Goal: Contribute content: Add original content to the website for others to see

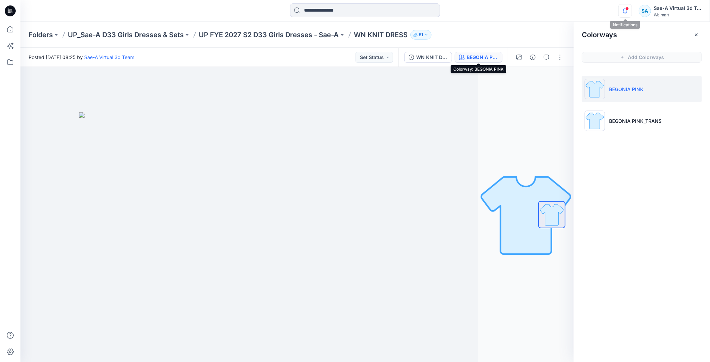
click at [623, 14] on icon "button" at bounding box center [625, 11] width 13 height 14
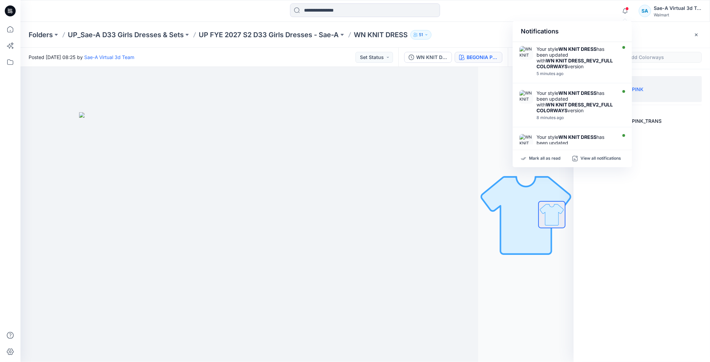
click at [585, 56] on div "Your style WN KNIT DRESS has been updated with WN KNIT DRESS_REV2_FULL COLORWAY…" at bounding box center [576, 57] width 78 height 23
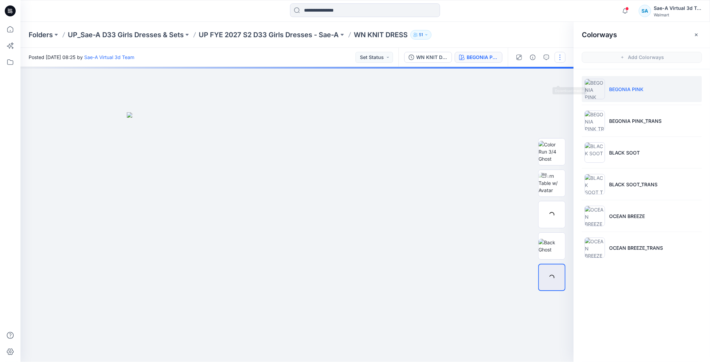
click at [561, 57] on button "button" at bounding box center [560, 57] width 11 height 11
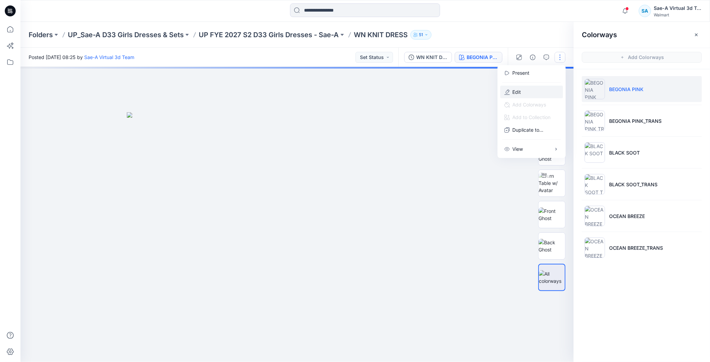
click at [528, 90] on button "Edit" at bounding box center [532, 92] width 63 height 13
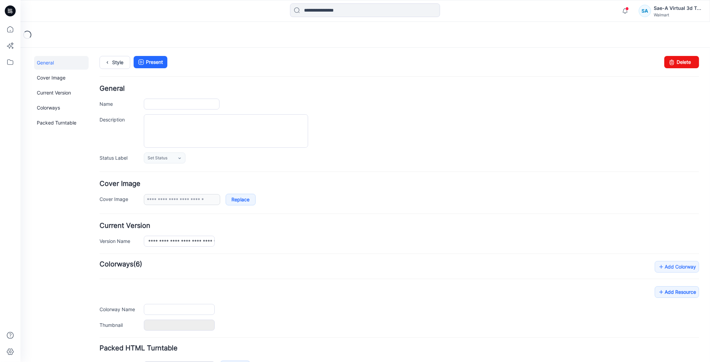
type input "**********"
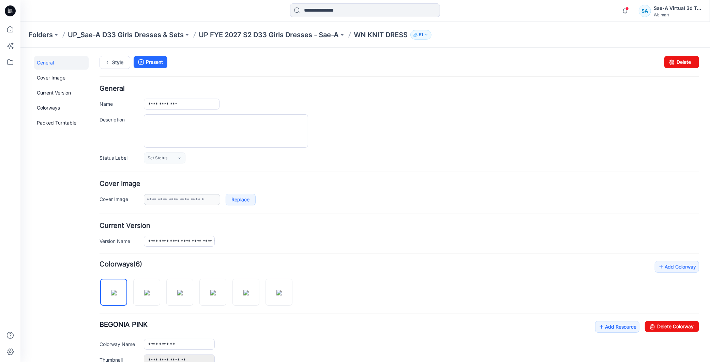
scroll to position [114, 0]
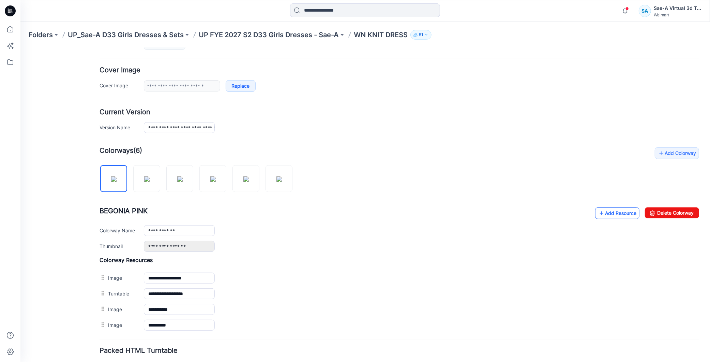
click at [615, 216] on link "Add Resource" at bounding box center [617, 213] width 44 height 12
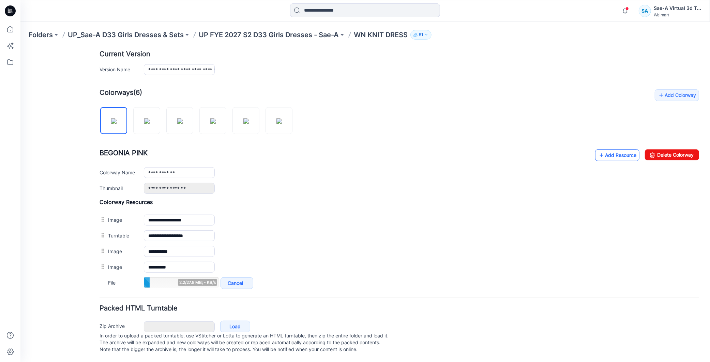
click at [598, 149] on icon at bounding box center [601, 154] width 7 height 11
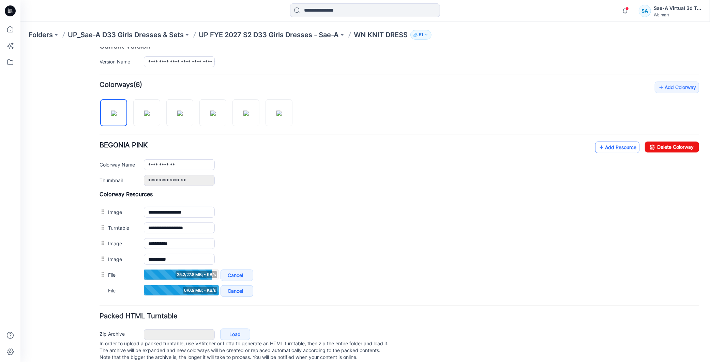
click at [598, 151] on icon at bounding box center [601, 147] width 7 height 11
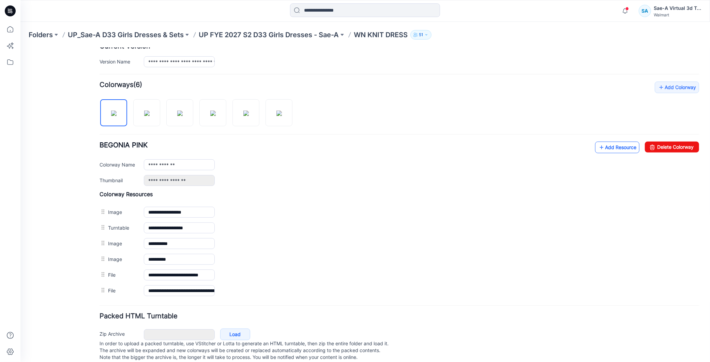
click at [608, 149] on link "Add Resource" at bounding box center [617, 147] width 44 height 12
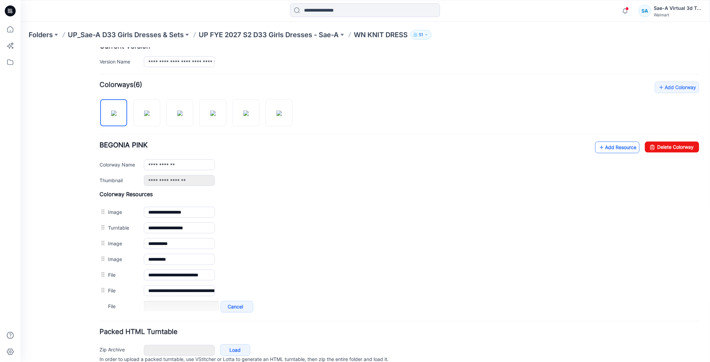
click at [134, 35] on p "UP_Sae-A D33 Girls Dresses & Sets" at bounding box center [126, 35] width 116 height 10
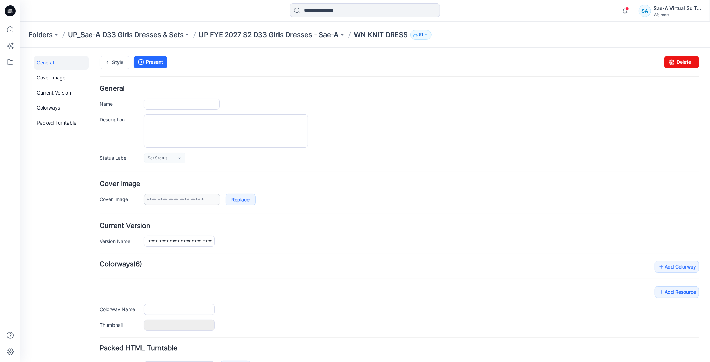
type input "**********"
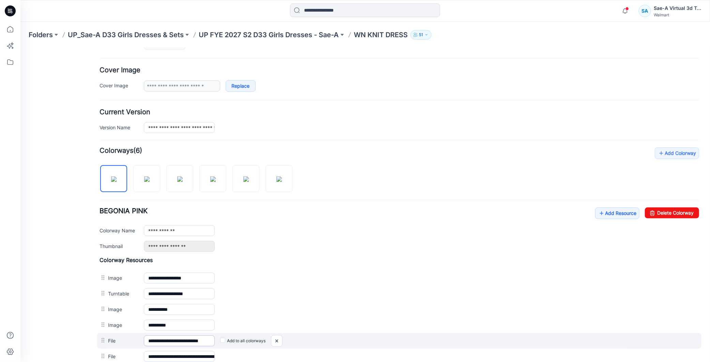
scroll to position [189, 0]
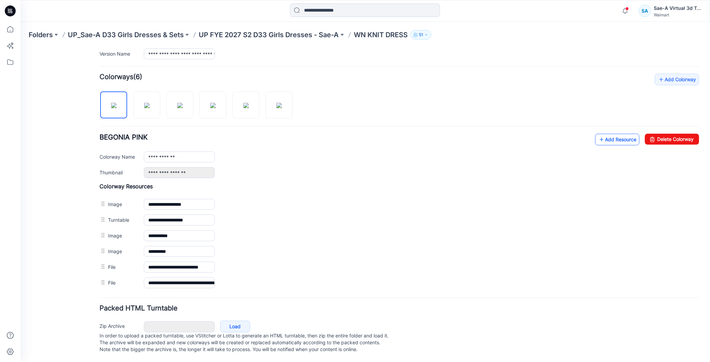
click at [600, 139] on link "Add Resource" at bounding box center [617, 139] width 44 height 12
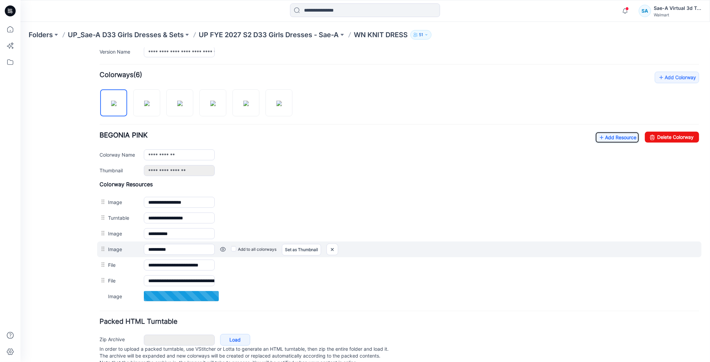
scroll to position [0, 0]
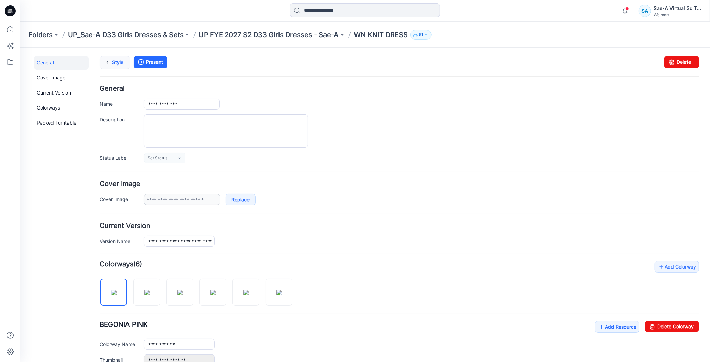
click at [111, 66] on icon at bounding box center [107, 62] width 10 height 12
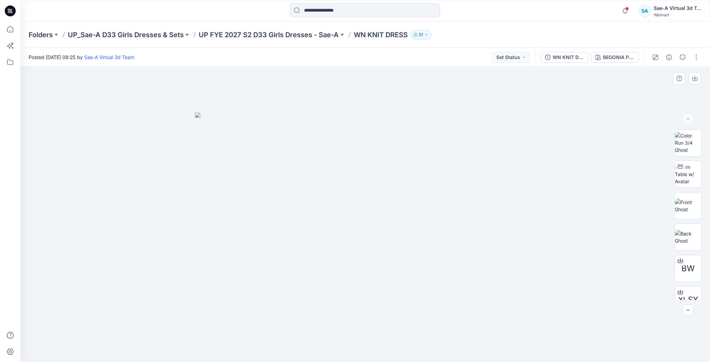
drag, startPoint x: 668, startPoint y: 97, endPoint x: 673, endPoint y: 113, distance: 16.8
click at [668, 97] on div at bounding box center [365, 214] width 690 height 295
click at [691, 174] on img at bounding box center [688, 173] width 27 height 21
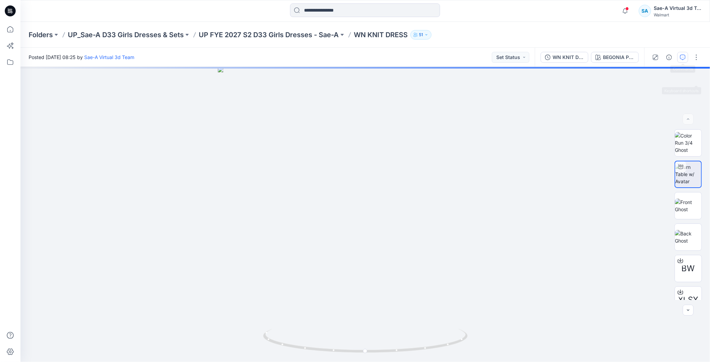
click at [681, 53] on button "button" at bounding box center [683, 57] width 11 height 11
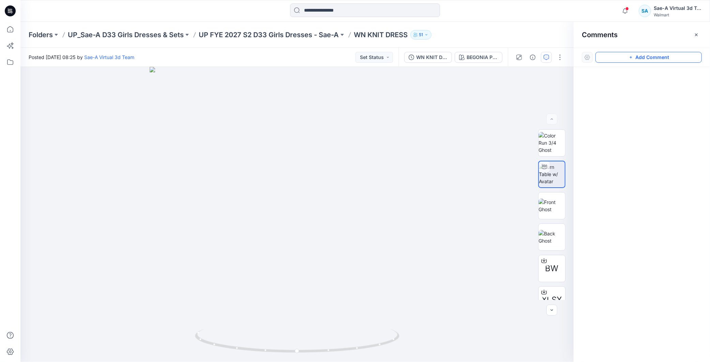
click at [633, 54] on button "Add Comment" at bounding box center [649, 57] width 106 height 11
click at [107, 100] on div "1" at bounding box center [297, 214] width 554 height 295
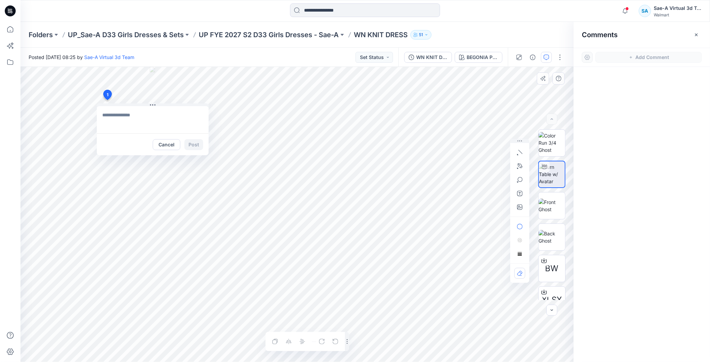
type textarea "**********"
click at [192, 144] on button "Post" at bounding box center [194, 144] width 19 height 11
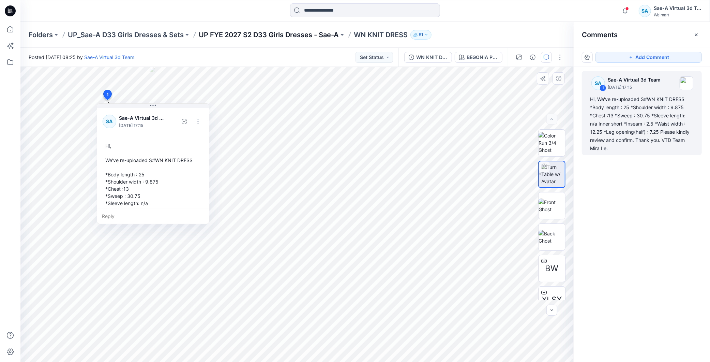
click at [339, 38] on p "UP FYE 2027 S2 D33 Girls Dresses - Sae-A" at bounding box center [269, 35] width 140 height 10
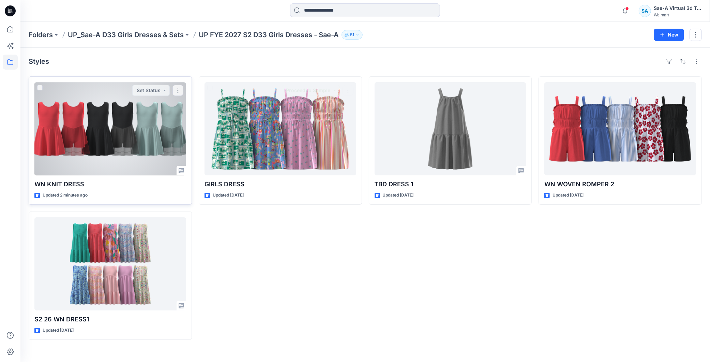
click at [140, 136] on div at bounding box center [110, 128] width 152 height 93
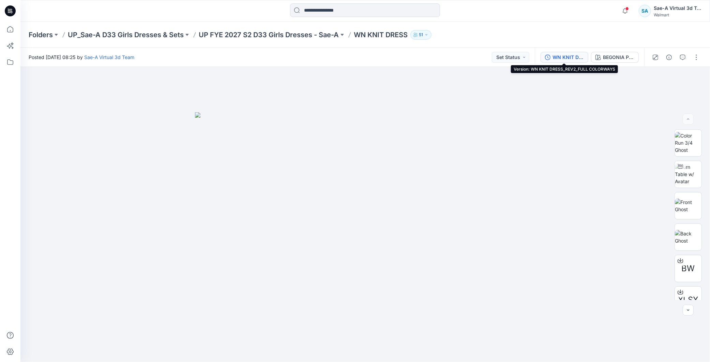
click at [568, 56] on div "WN KNIT DRESS_REV2_FULL COLORWAYS" at bounding box center [568, 58] width 31 height 8
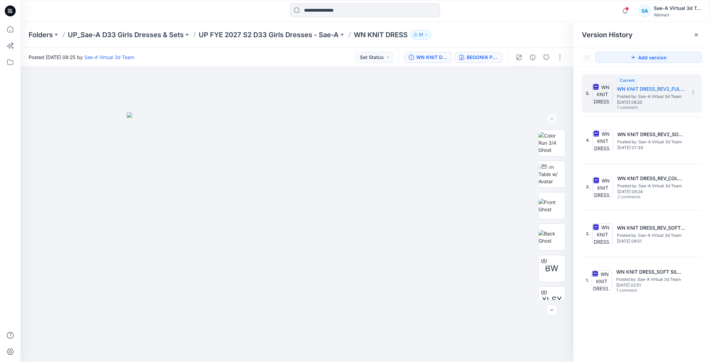
click at [474, 59] on div "BEGONIA PINK" at bounding box center [482, 58] width 31 height 8
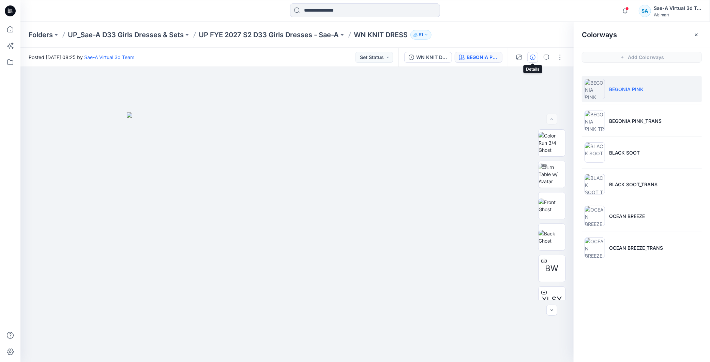
click at [533, 56] on icon "button" at bounding box center [532, 57] width 5 height 5
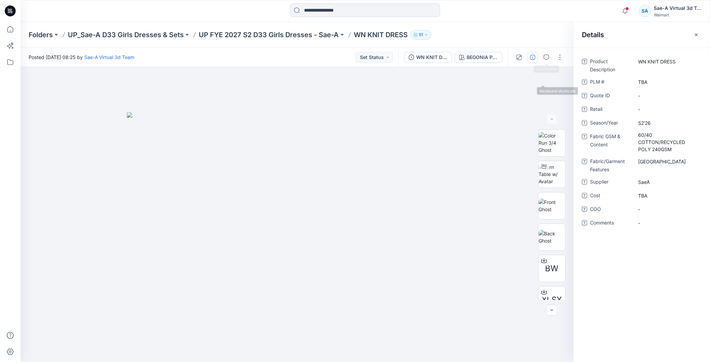
click at [549, 45] on div "Folders UP_Sae-A D33 Girls Dresses & Sets UP FYE 2027 S2 D33 Girls Dresses - Sa…" at bounding box center [365, 35] width 690 height 26
click at [546, 55] on icon "button" at bounding box center [546, 57] width 5 height 5
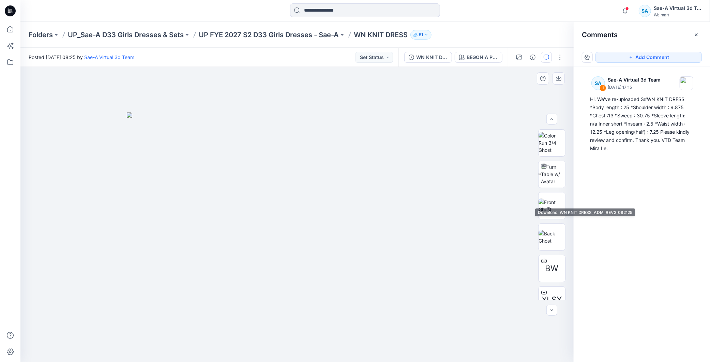
scroll to position [76, 0]
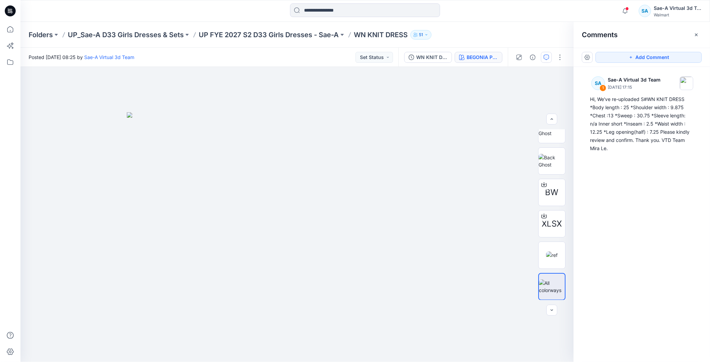
click at [490, 59] on div "BEGONIA PINK" at bounding box center [482, 58] width 31 height 8
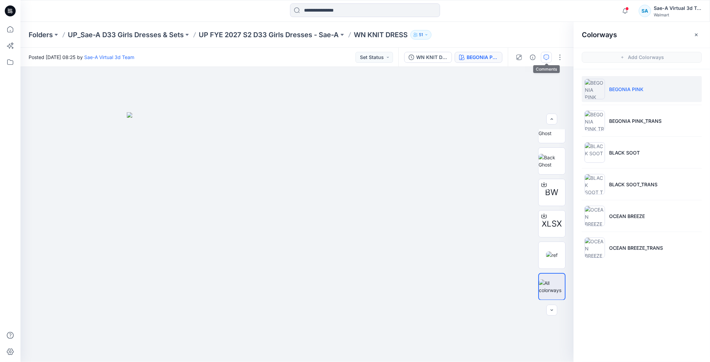
click at [545, 58] on icon "button" at bounding box center [546, 57] width 5 height 5
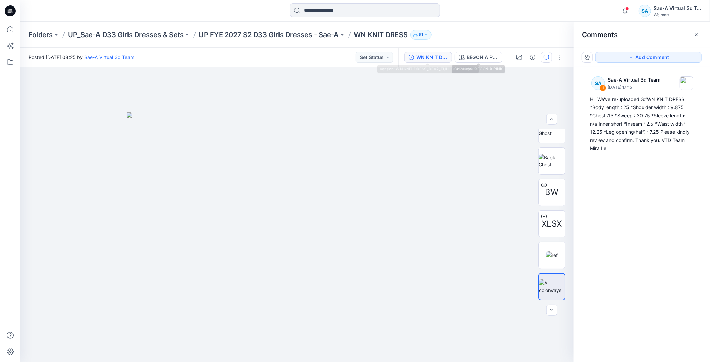
click at [432, 55] on div "WN KNIT DRESS_REV2_FULL COLORWAYS" at bounding box center [431, 58] width 31 height 8
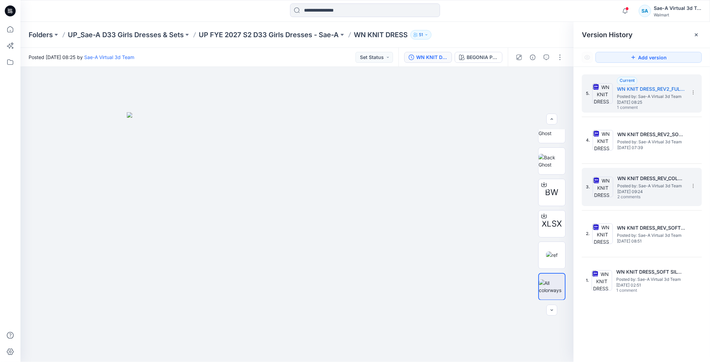
click at [653, 190] on span "[DATE] 09:24" at bounding box center [652, 191] width 68 height 5
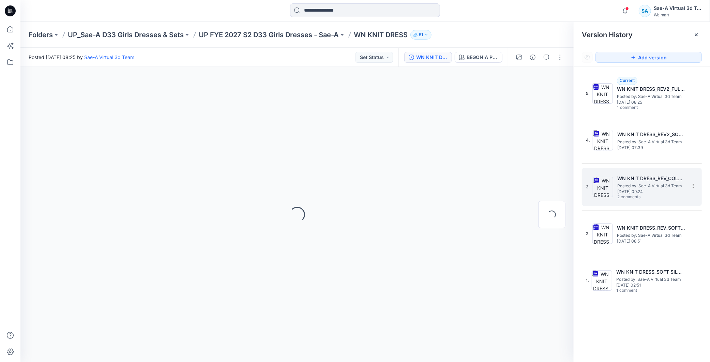
scroll to position [0, 0]
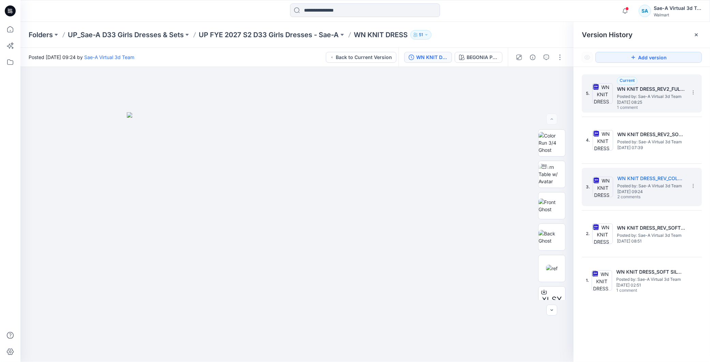
click at [658, 93] on span "Posted by: Sae-A Virtual 3d Team" at bounding box center [651, 96] width 68 height 7
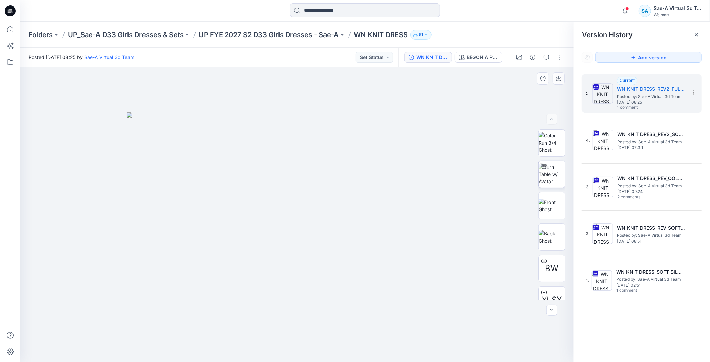
click at [554, 179] on img at bounding box center [552, 173] width 27 height 21
drag, startPoint x: 351, startPoint y: 354, endPoint x: 429, endPoint y: 352, distance: 78.5
click at [429, 352] on div at bounding box center [297, 214] width 554 height 295
drag, startPoint x: 350, startPoint y: 306, endPoint x: 332, endPoint y: 186, distance: 121.7
drag, startPoint x: 331, startPoint y: 349, endPoint x: 528, endPoint y: 339, distance: 197.1
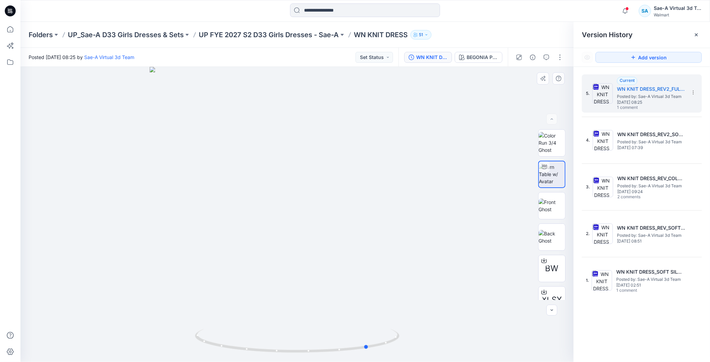
click at [528, 339] on div at bounding box center [297, 214] width 554 height 295
